Goal: Information Seeking & Learning: Understand process/instructions

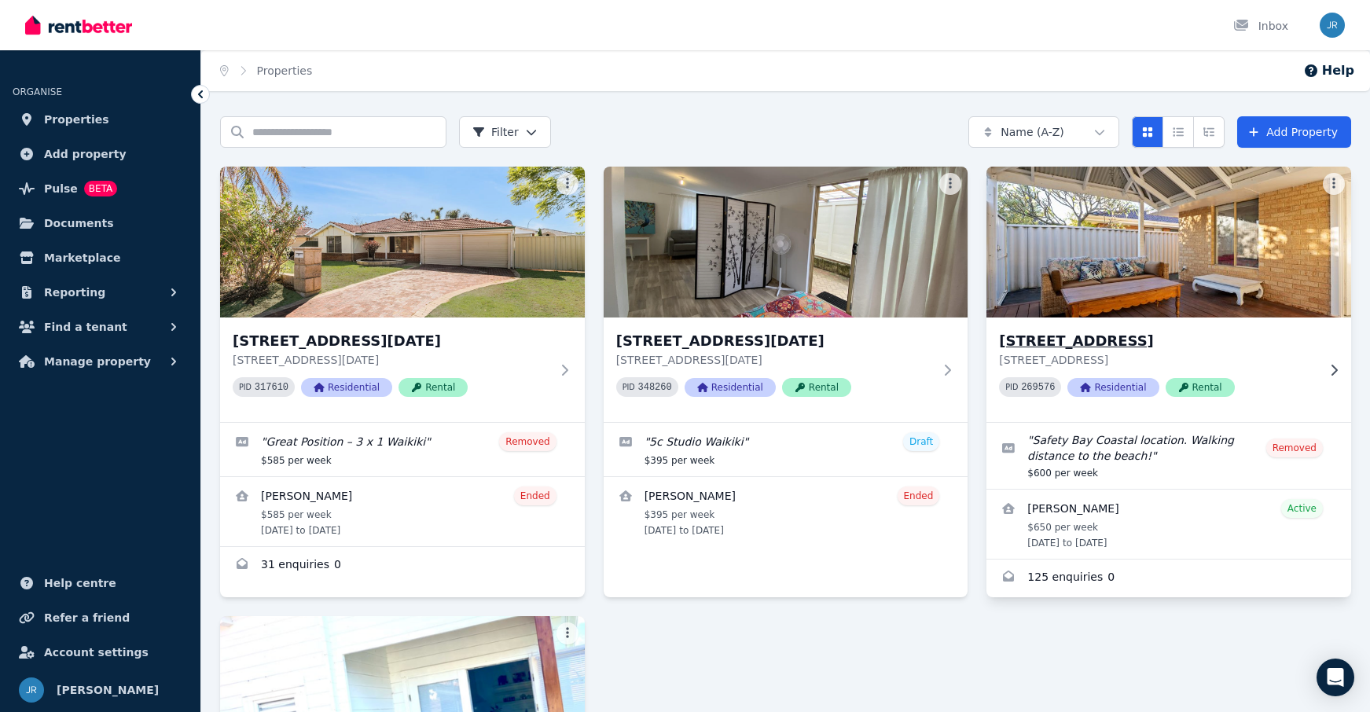
click at [1103, 292] on img at bounding box center [1169, 242] width 383 height 159
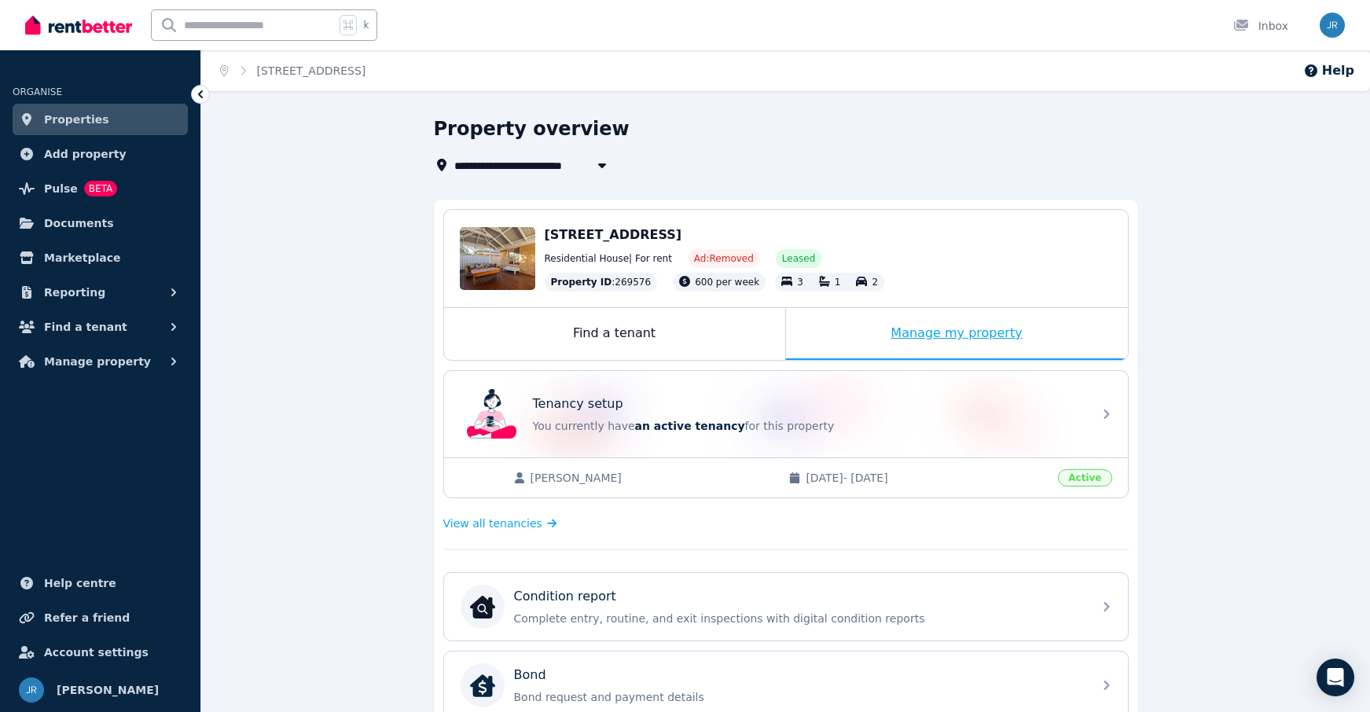
click at [964, 328] on div "Manage my property" at bounding box center [957, 334] width 342 height 52
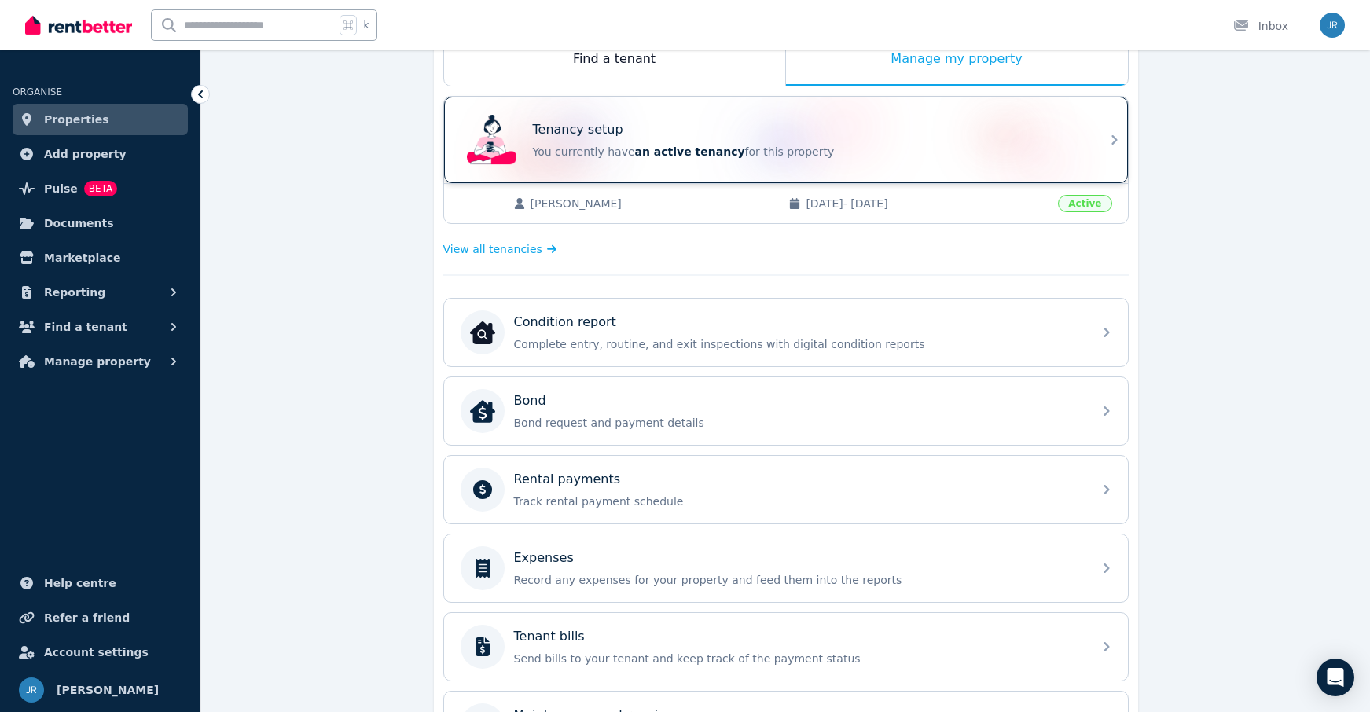
scroll to position [283, 0]
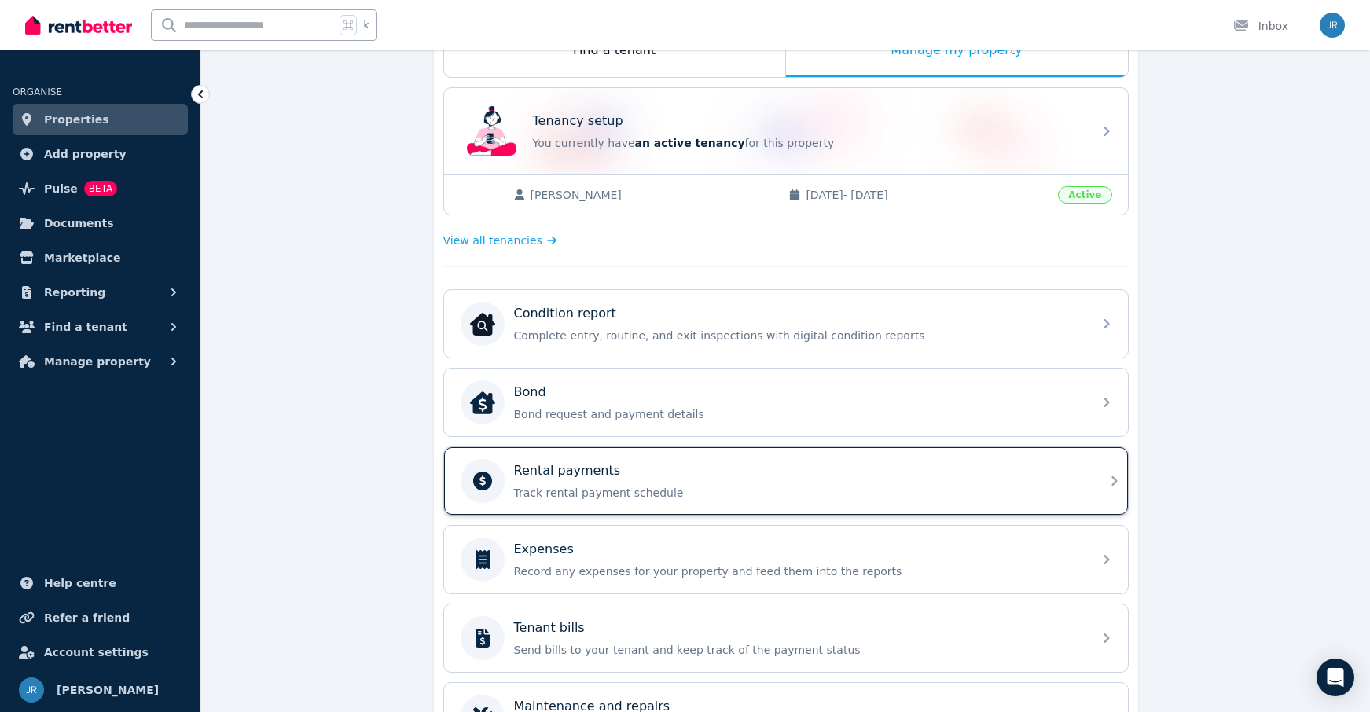
click at [710, 483] on div "Rental payments Track rental payment schedule" at bounding box center [798, 480] width 569 height 39
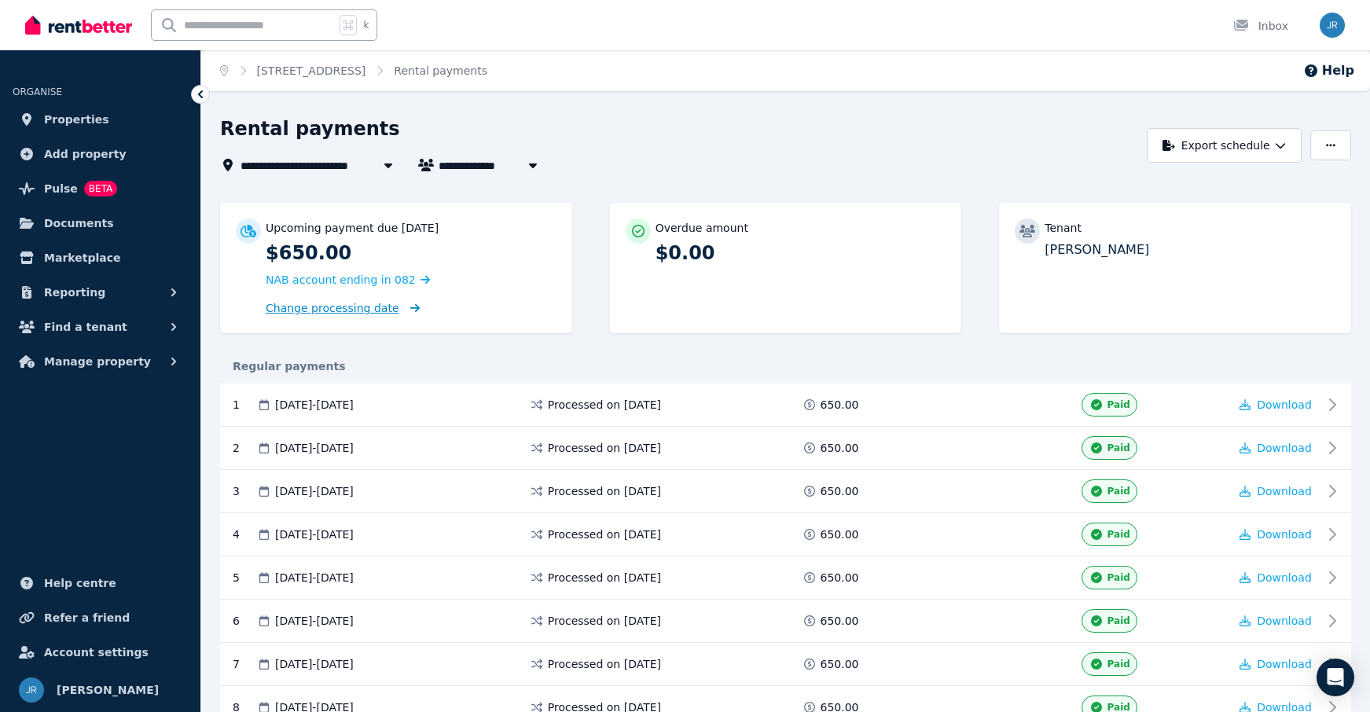
click at [352, 310] on span "Change processing date" at bounding box center [333, 308] width 134 height 16
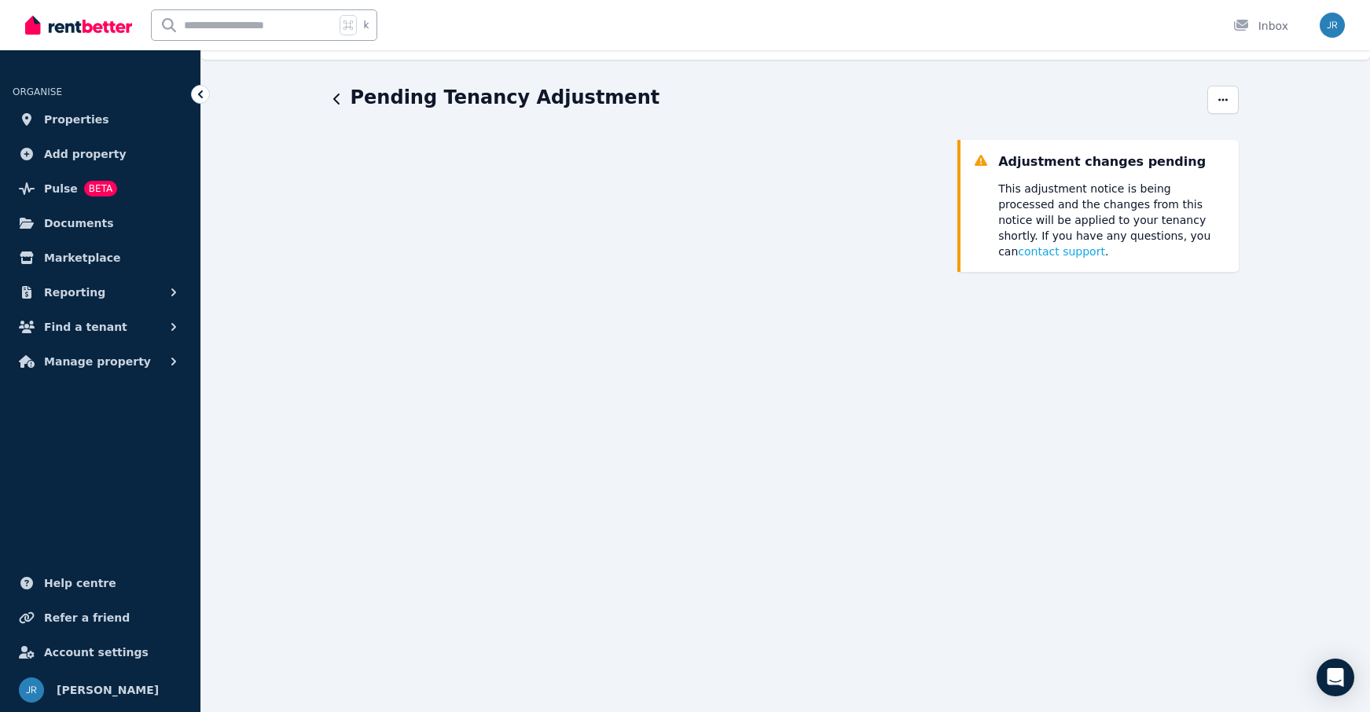
scroll to position [30, 0]
click at [1105, 247] on span "contact support" at bounding box center [1061, 253] width 87 height 13
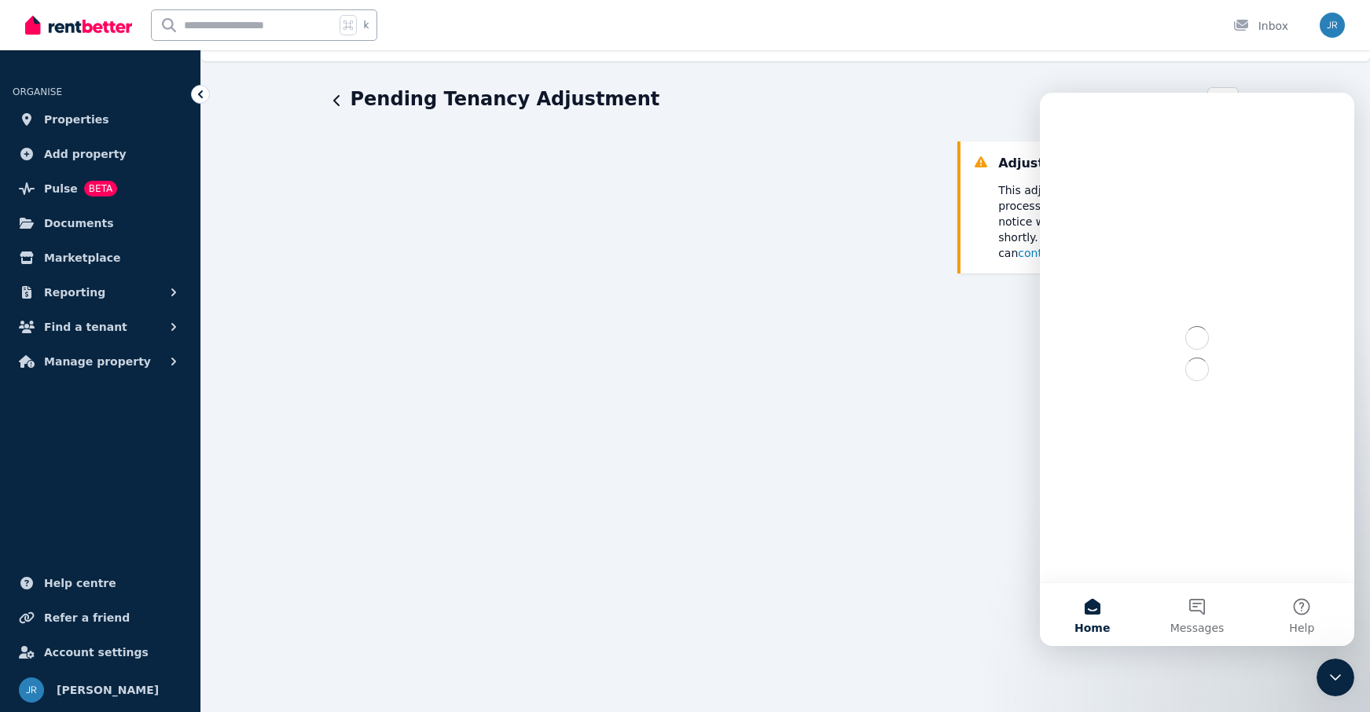
scroll to position [0, 0]
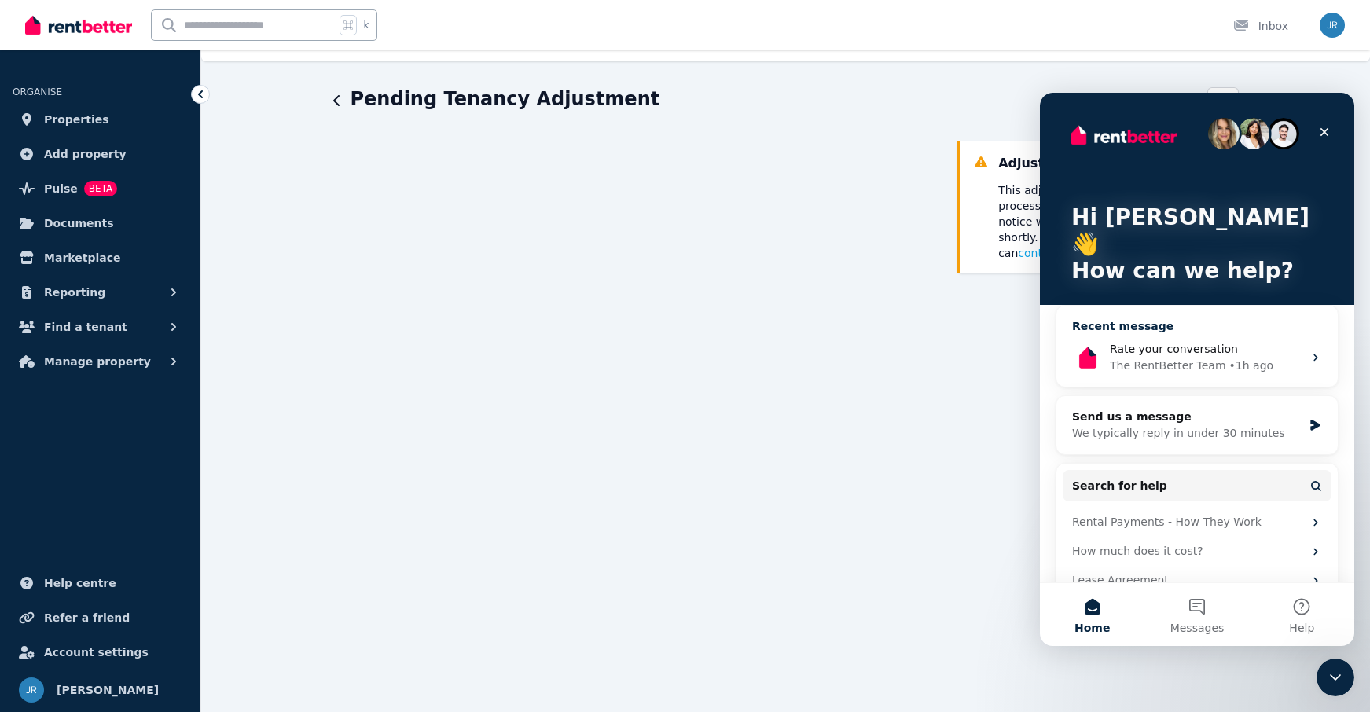
click at [1146, 358] on div "The RentBetter Team" at bounding box center [1168, 366] width 116 height 17
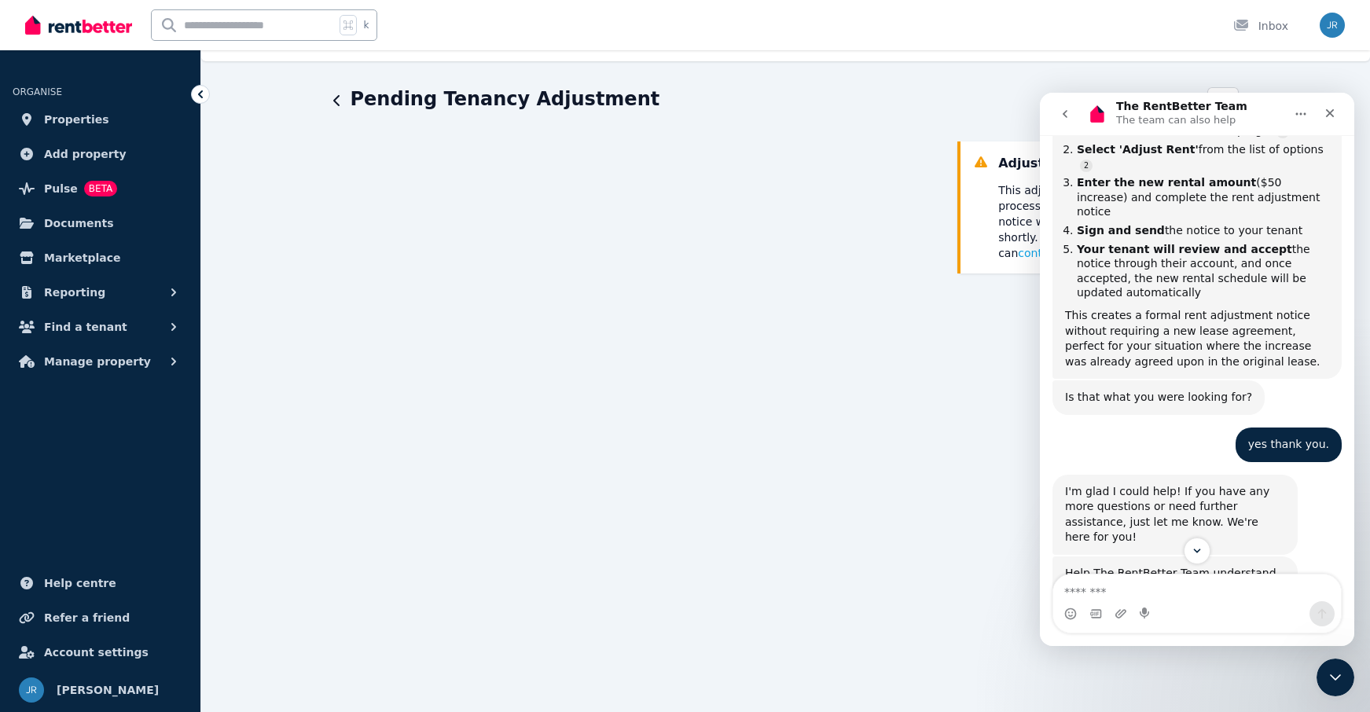
scroll to position [531, 0]
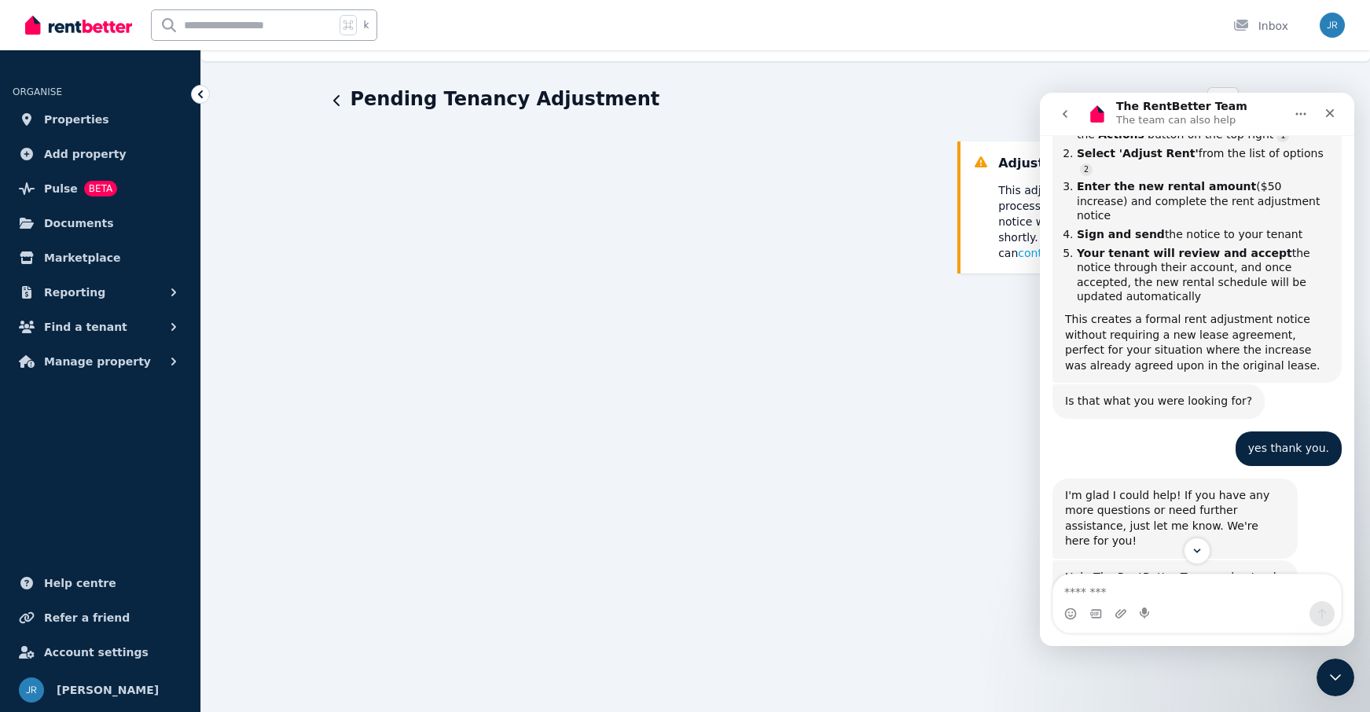
drag, startPoint x: 1080, startPoint y: 209, endPoint x: 1247, endPoint y: 248, distance: 171.2
click at [1247, 248] on li "Your tenant will review and accept the notice through their account, and once a…" at bounding box center [1203, 275] width 252 height 58
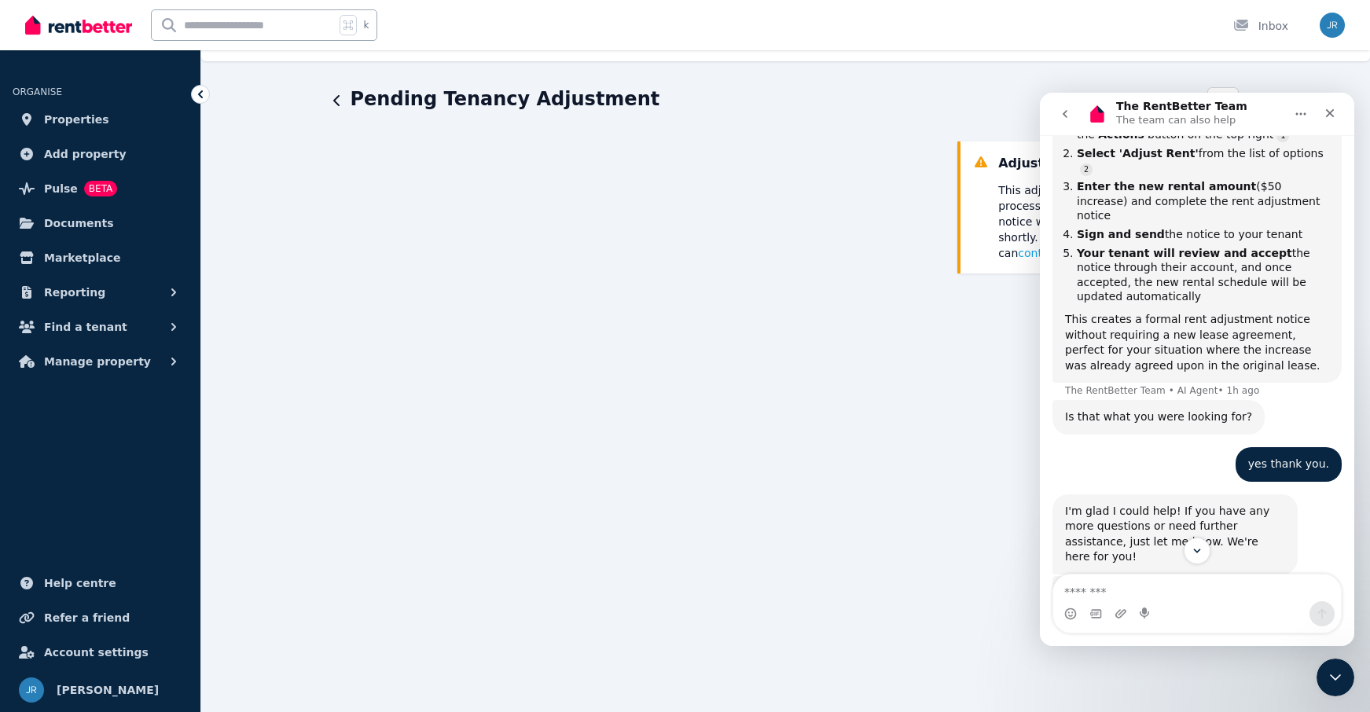
click at [1079, 247] on b "Your tenant will review and accept" at bounding box center [1184, 253] width 215 height 13
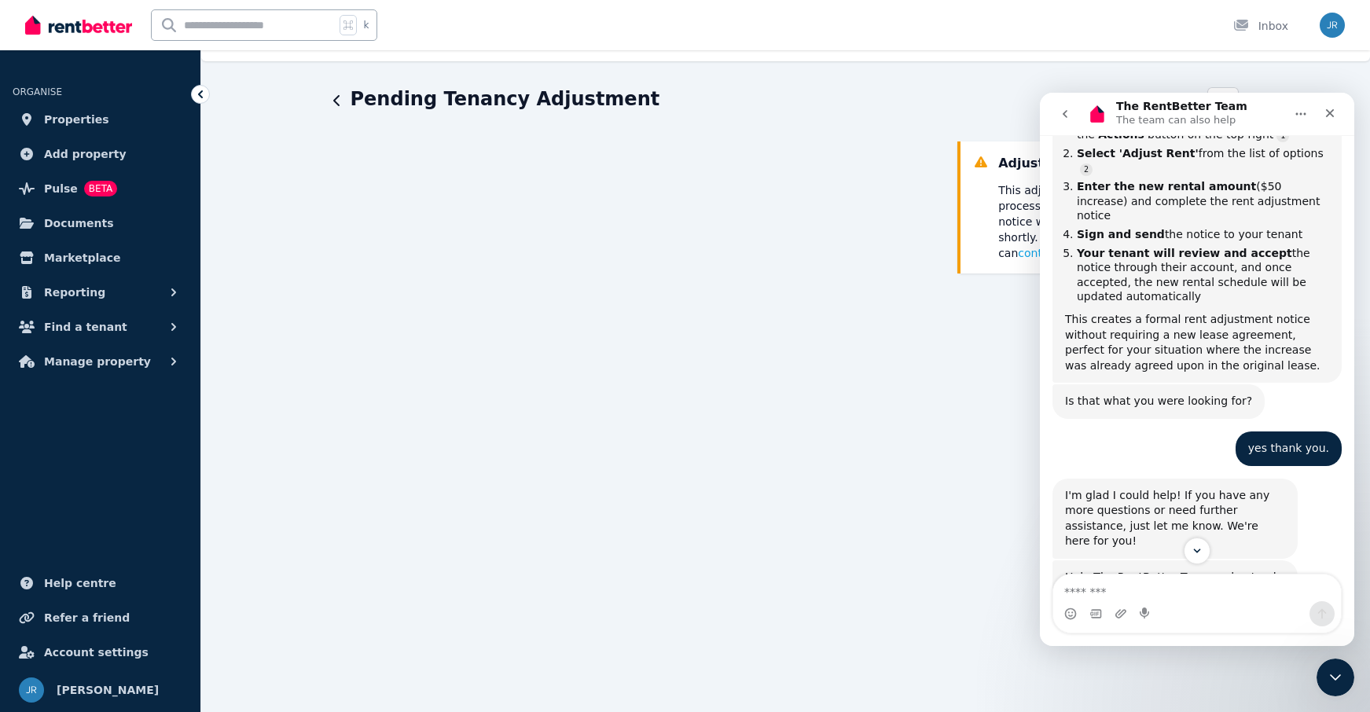
drag, startPoint x: 1079, startPoint y: 204, endPoint x: 1166, endPoint y: 253, distance: 99.2
click at [1166, 253] on li "Your tenant will review and accept the notice through their account, and once a…" at bounding box center [1203, 275] width 252 height 58
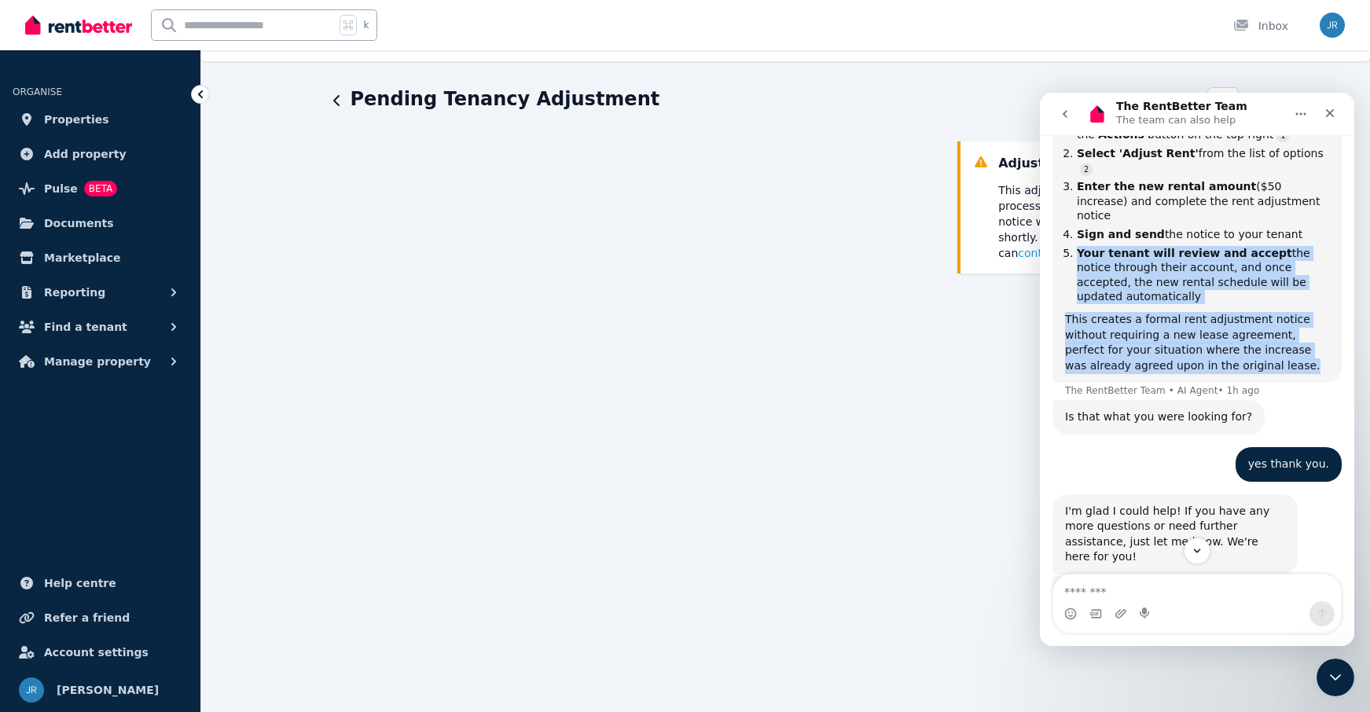
drag, startPoint x: 1146, startPoint y: 249, endPoint x: 1239, endPoint y: 324, distance: 119.7
click at [1239, 324] on div "To adjust your rental amount, follow these steps: Go to 'Tenancy Setup' and cli…" at bounding box center [1197, 224] width 264 height 299
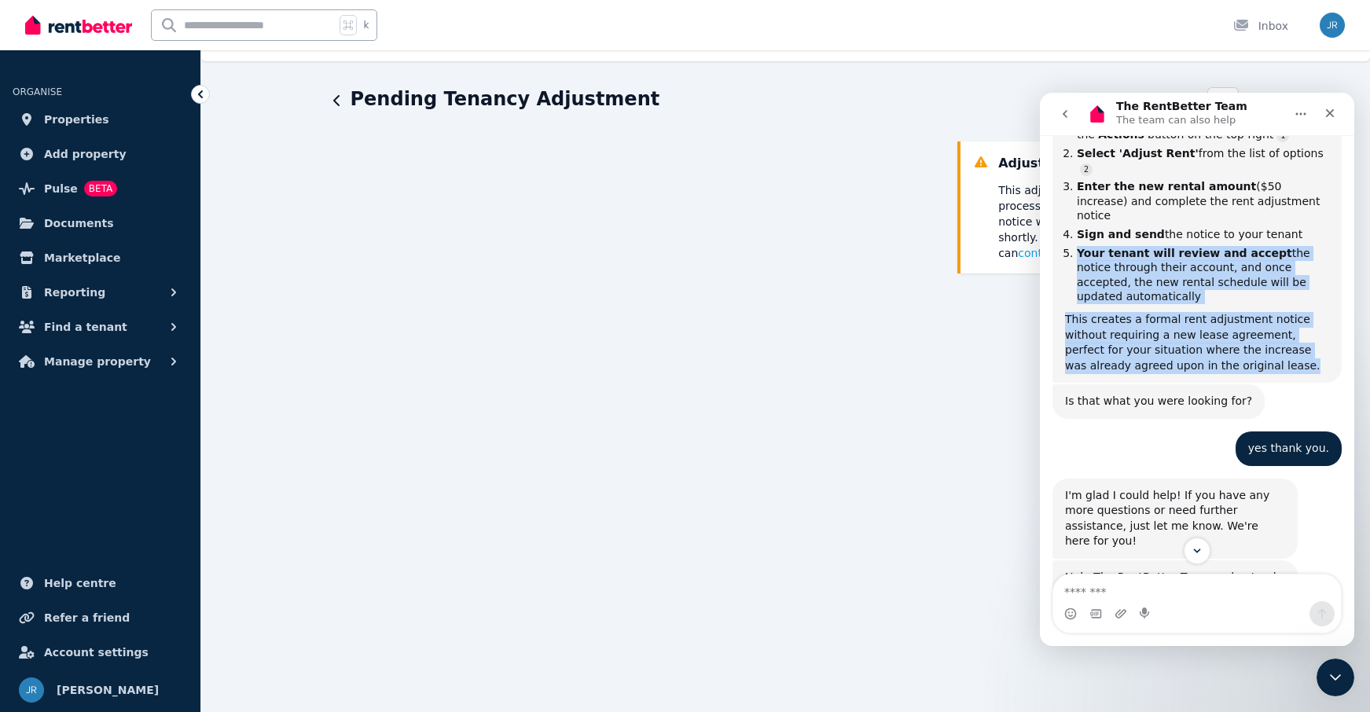
copy div "Your tenant will review and accept the notice through their account, and once a…"
